Goal: Book appointment/travel/reservation

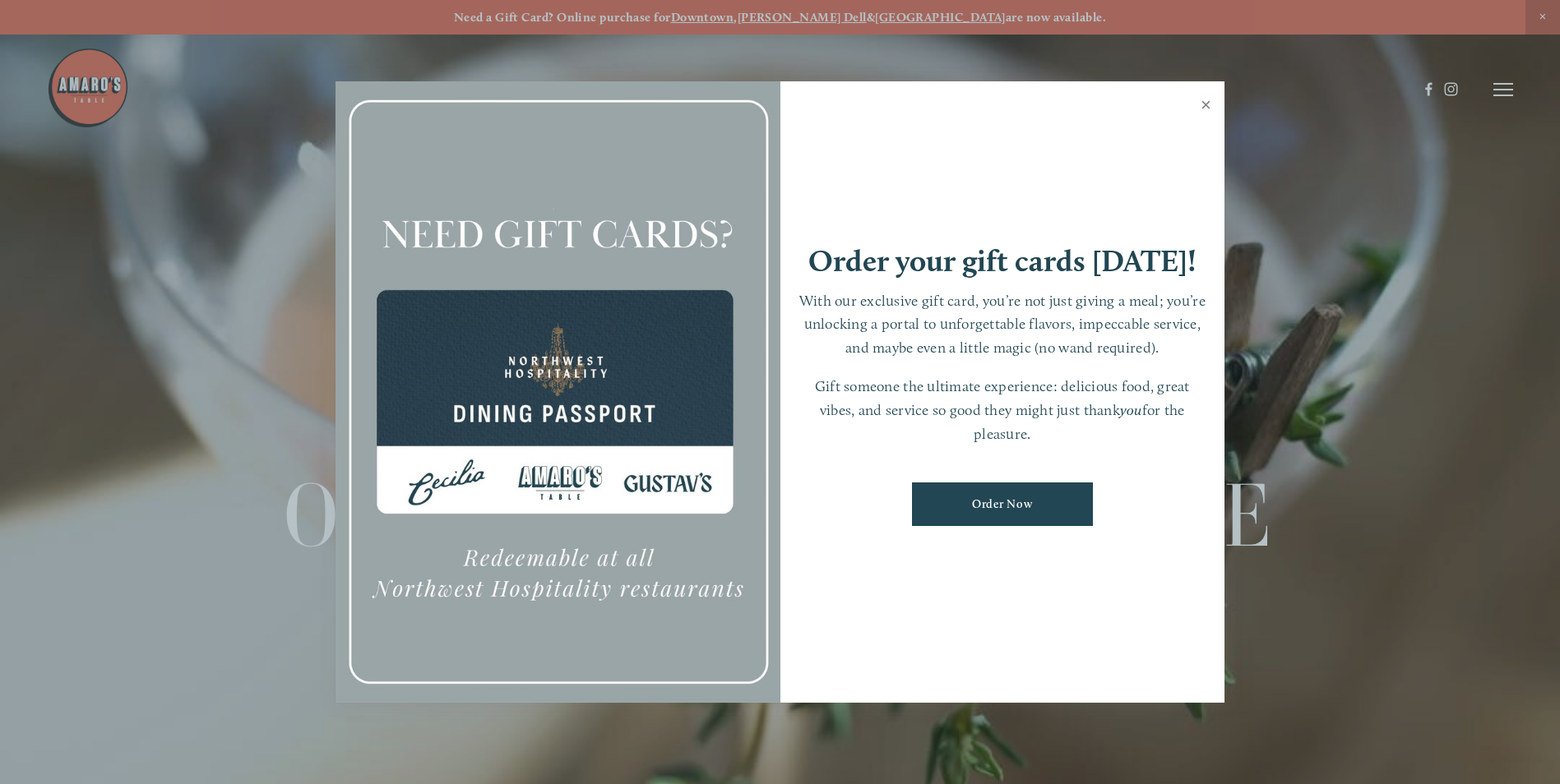
click at [1203, 105] on link "Close" at bounding box center [1205, 106] width 32 height 46
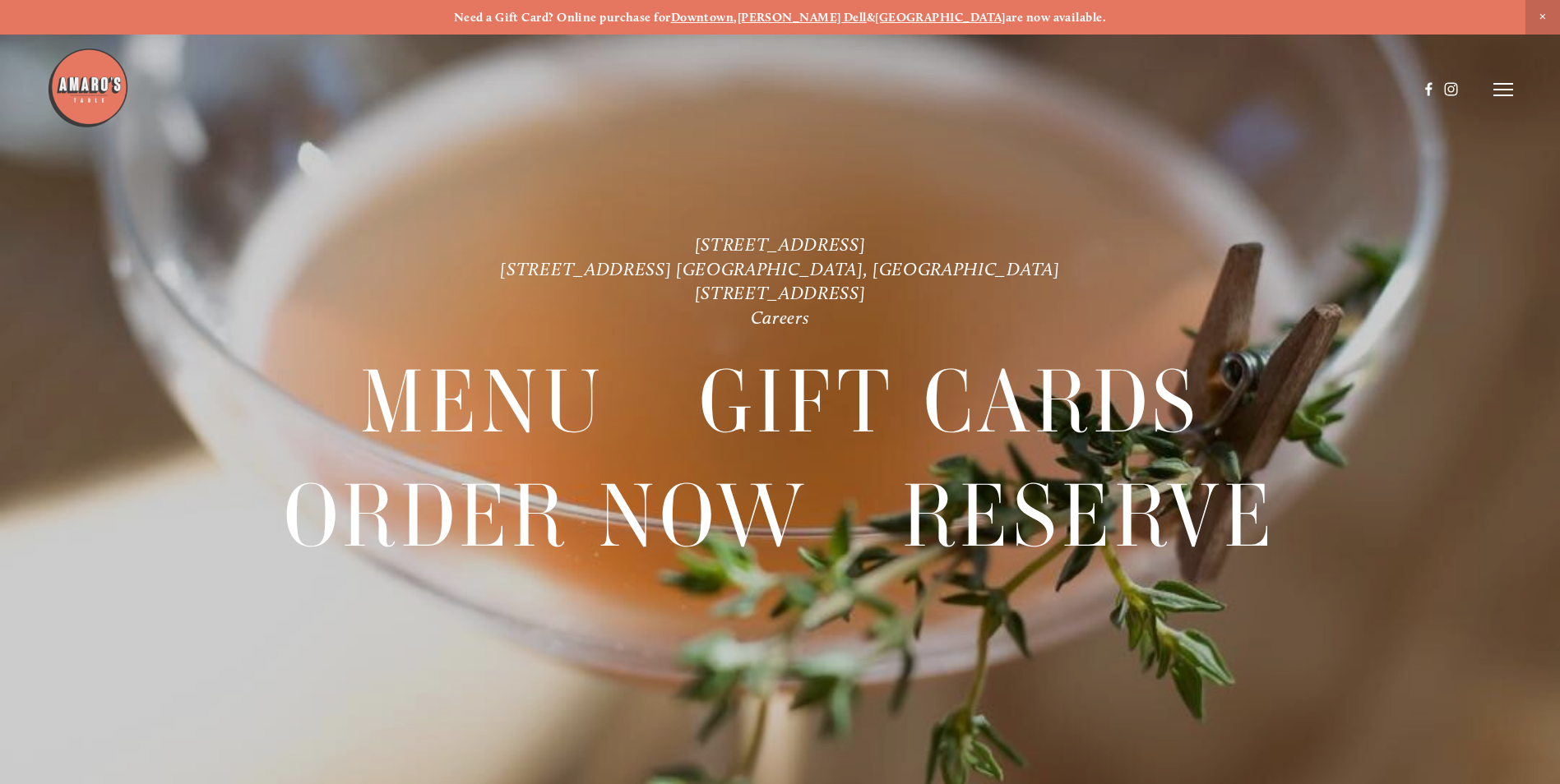
click at [1485, 88] on header "Menu Order Now Visit Gallery 0" at bounding box center [780, 89] width 1466 height 179
click at [1507, 88] on icon at bounding box center [1503, 89] width 19 height 15
click at [1228, 90] on span "Order Now" at bounding box center [1222, 89] width 67 height 16
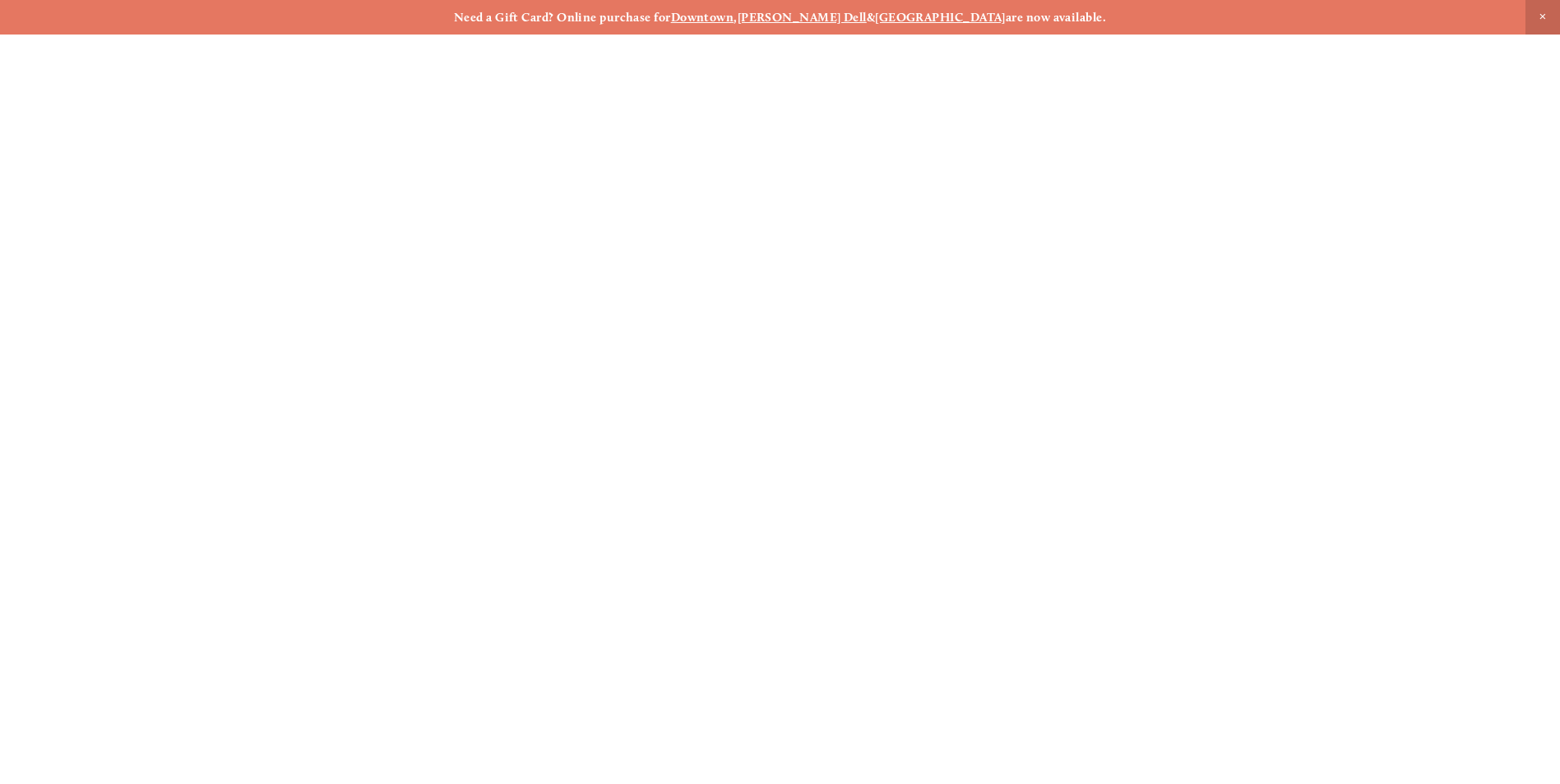
click at [1540, 12] on span "Close Announcement" at bounding box center [1543, 17] width 35 height 35
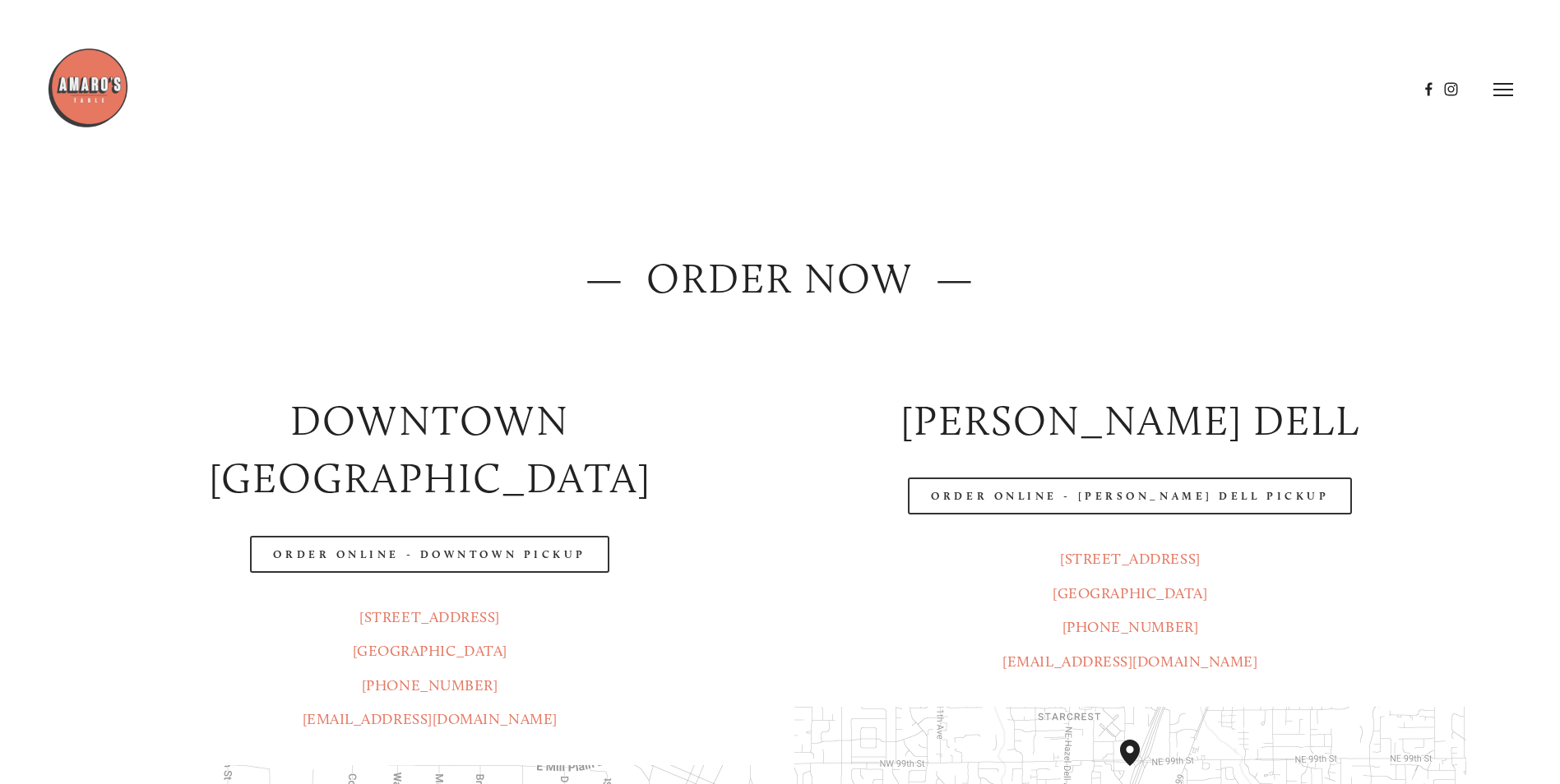
click at [1504, 89] on line at bounding box center [1503, 89] width 19 height 0
click at [1370, 92] on span "Reserve" at bounding box center [1383, 89] width 44 height 16
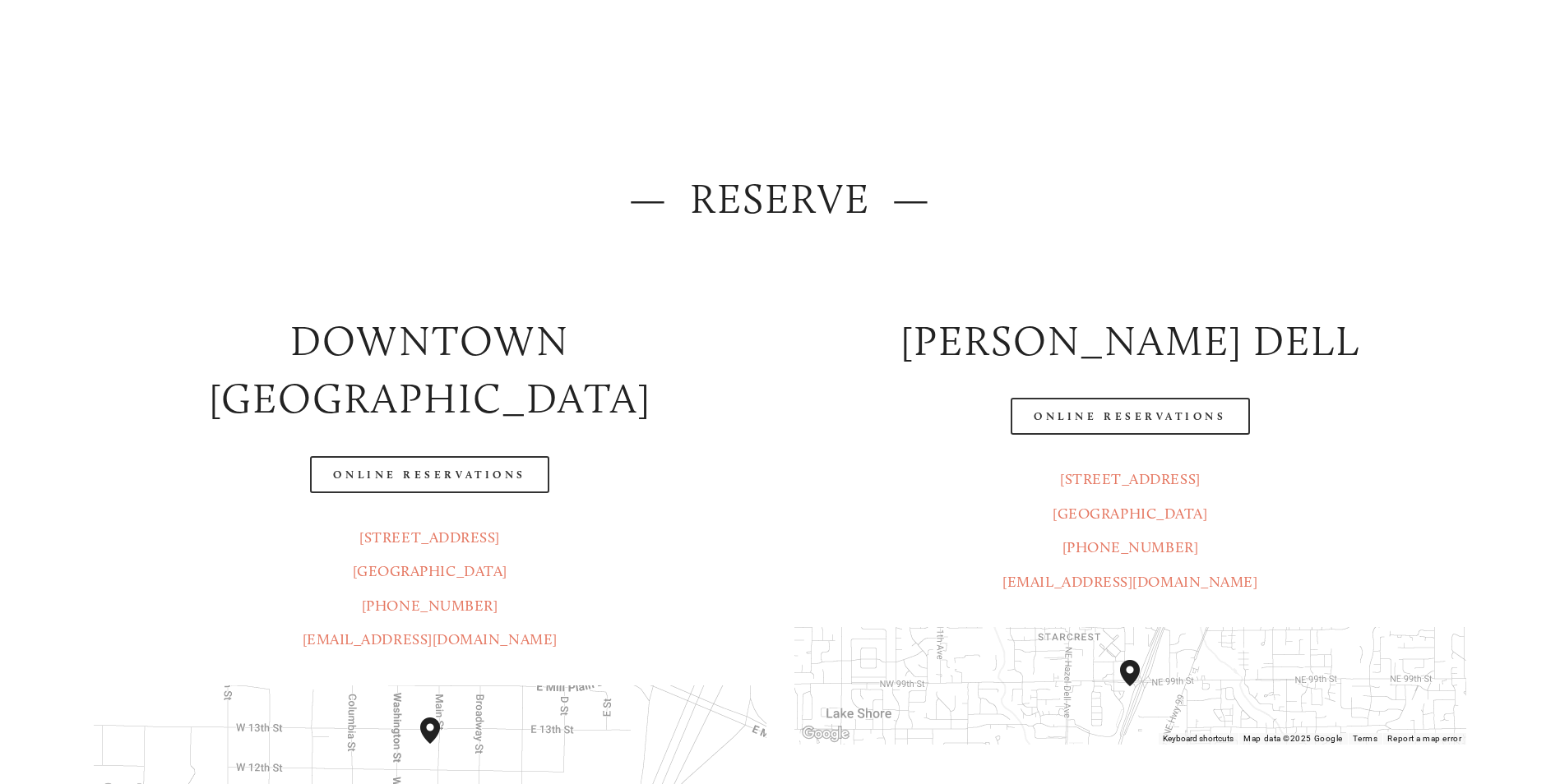
scroll to position [164, 0]
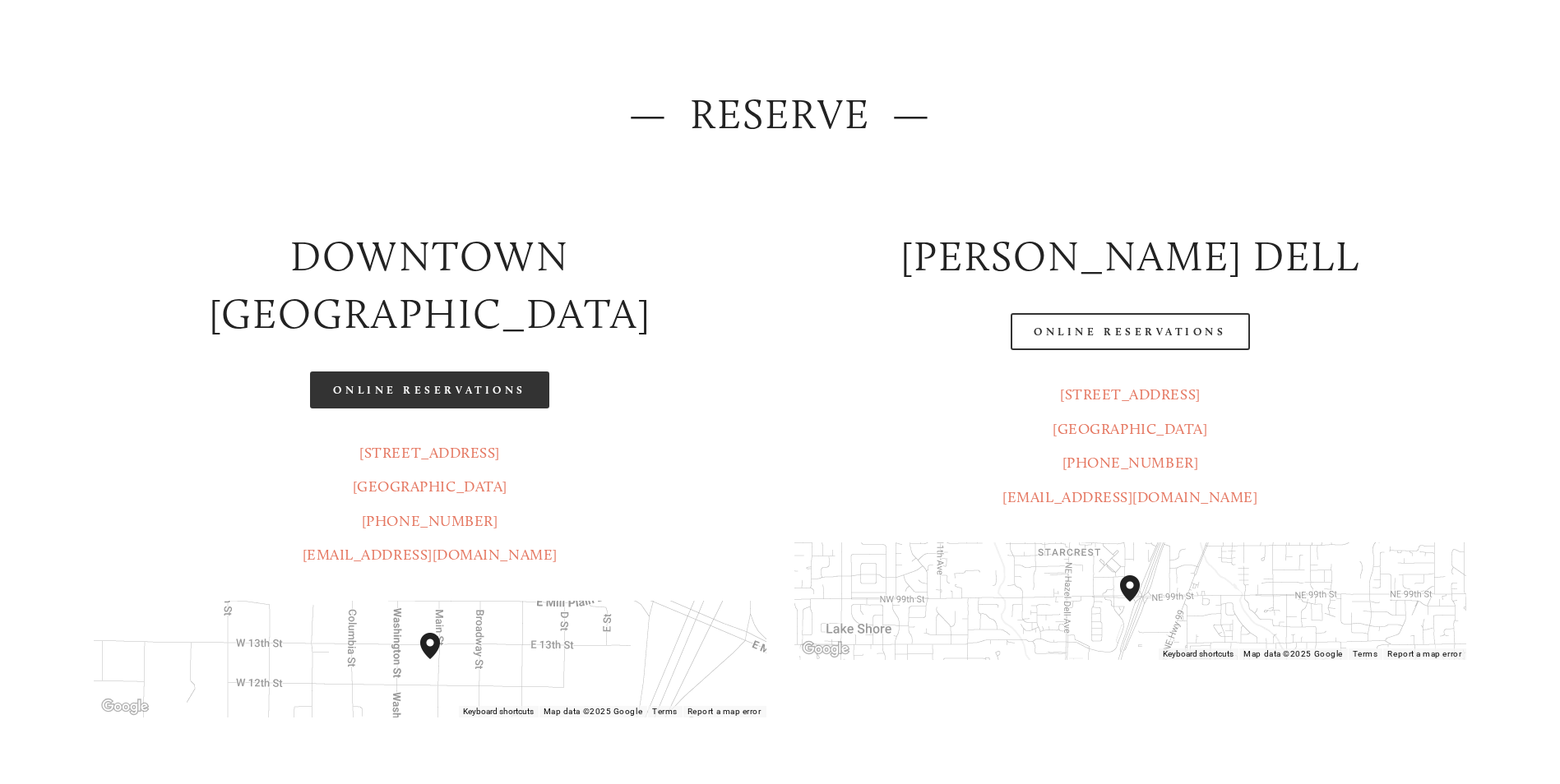
click at [456, 371] on link "Online Reservations" at bounding box center [429, 390] width 238 height 37
